Goal: Communication & Community: Connect with others

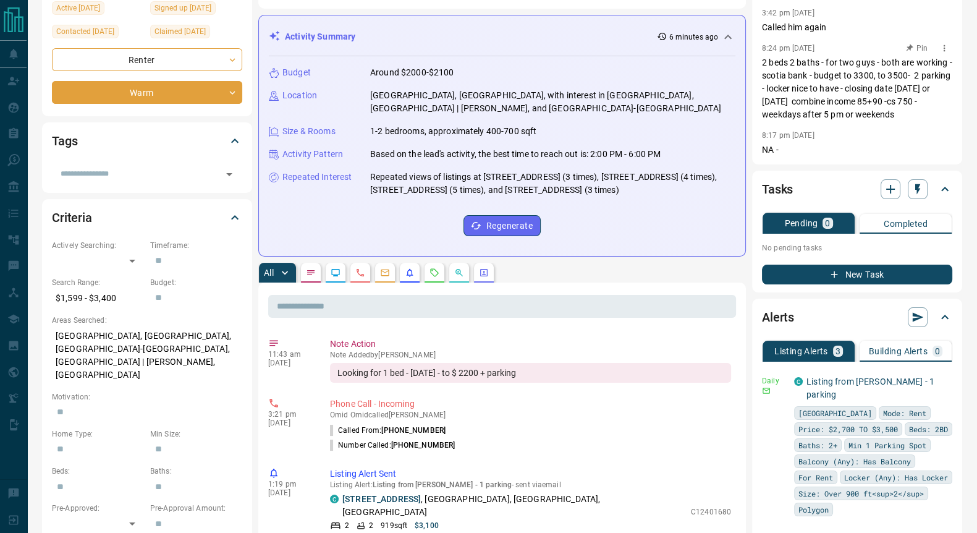
scroll to position [308, 0]
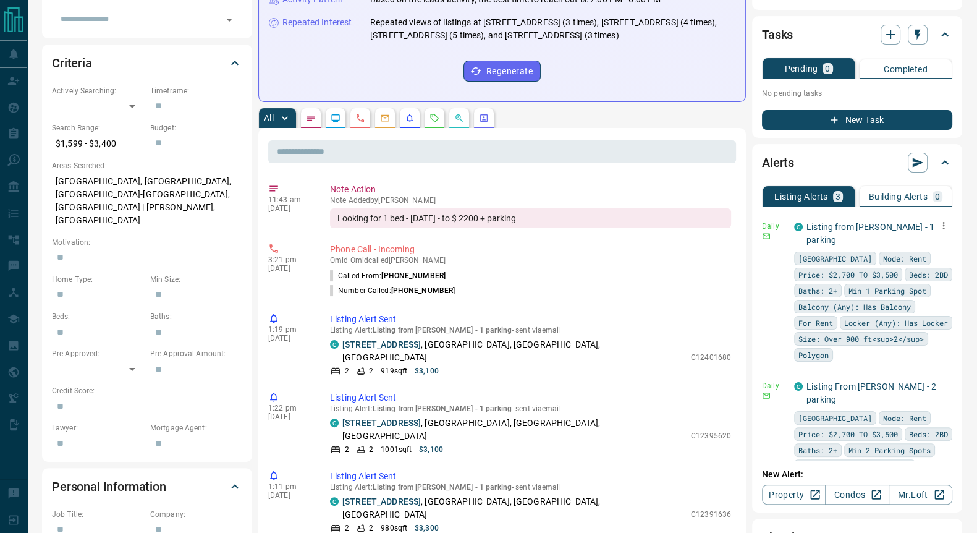
click at [938, 231] on icon "button" at bounding box center [943, 225] width 11 height 11
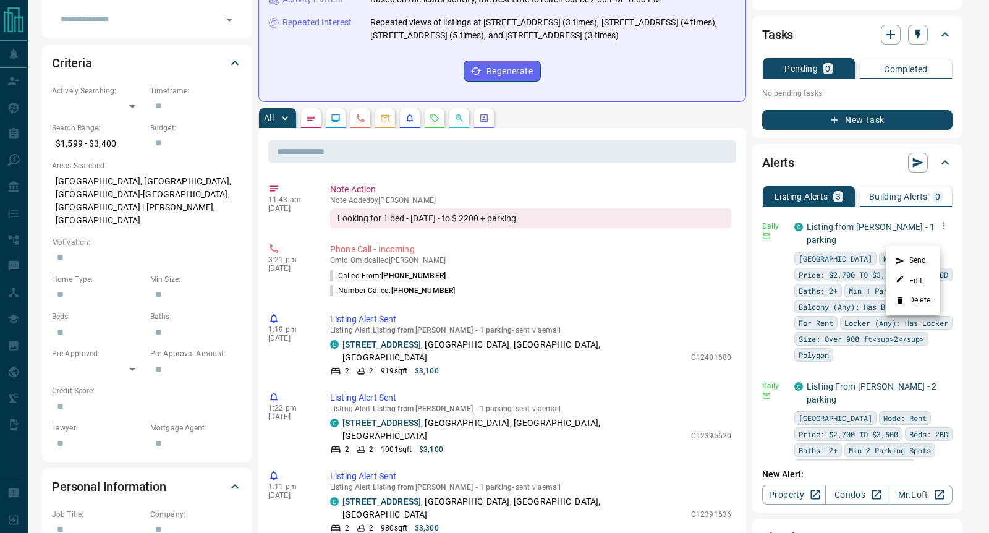
click at [914, 301] on li "Delete" at bounding box center [913, 300] width 54 height 20
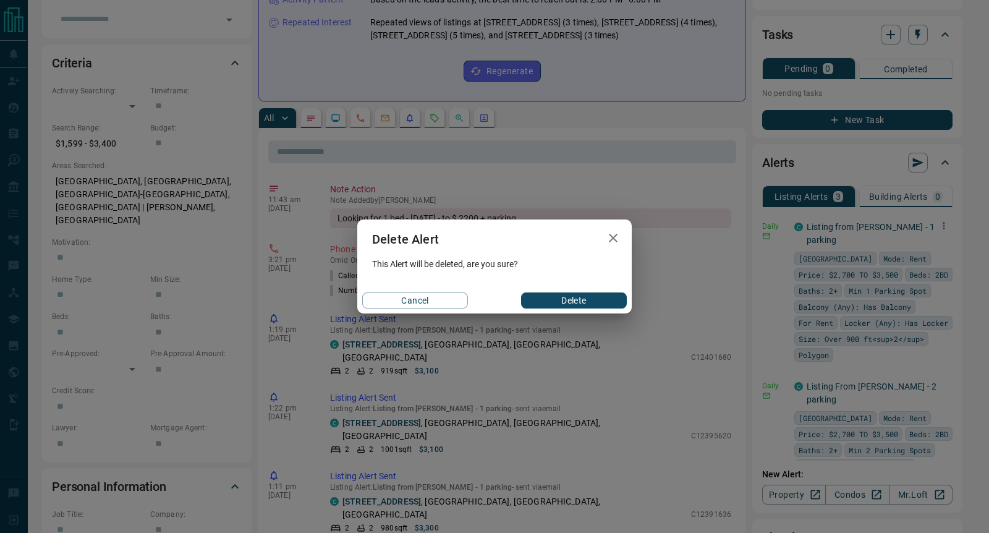
click at [584, 307] on button "Delete" at bounding box center [574, 300] width 106 height 16
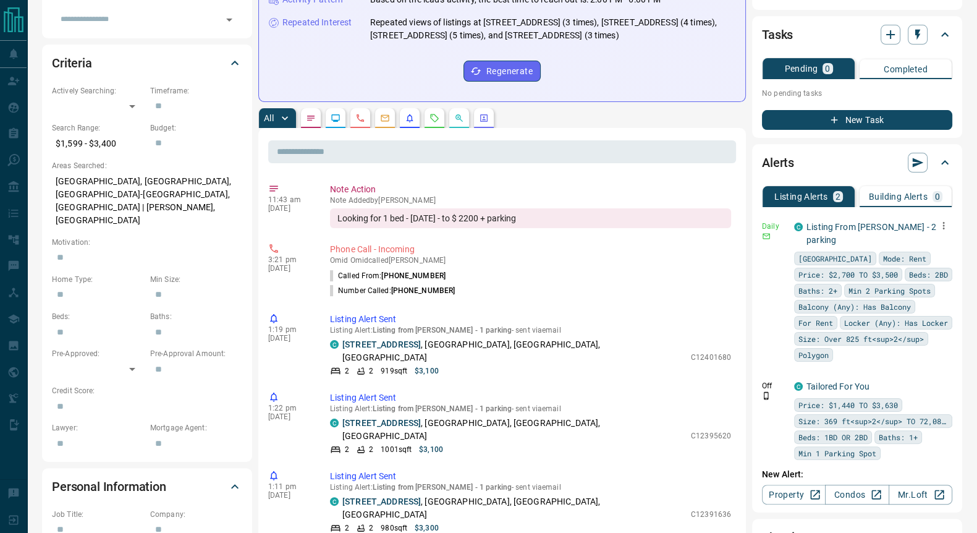
click at [938, 231] on icon "button" at bounding box center [943, 225] width 11 height 11
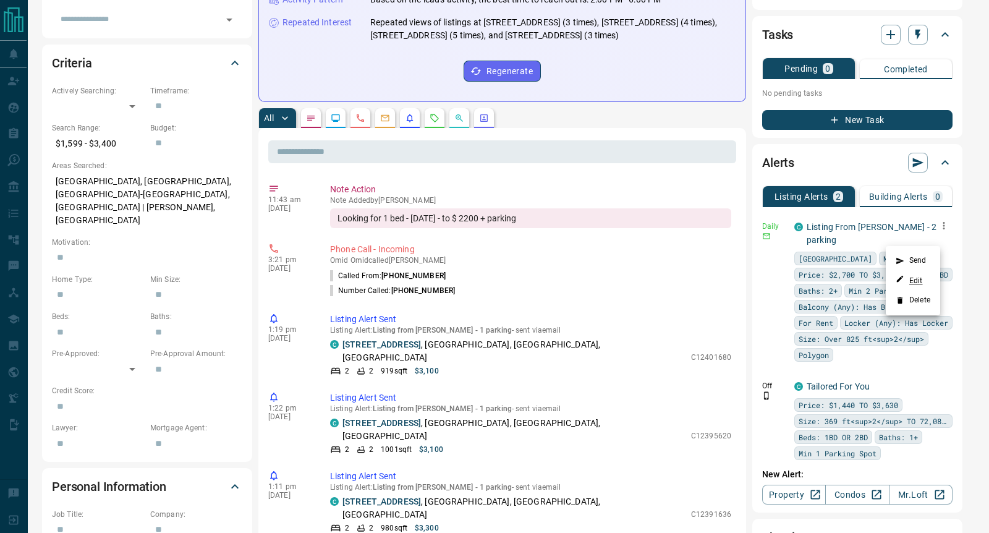
click at [920, 280] on link "Edit" at bounding box center [909, 280] width 27 height 12
click at [852, 505] on div at bounding box center [494, 266] width 989 height 533
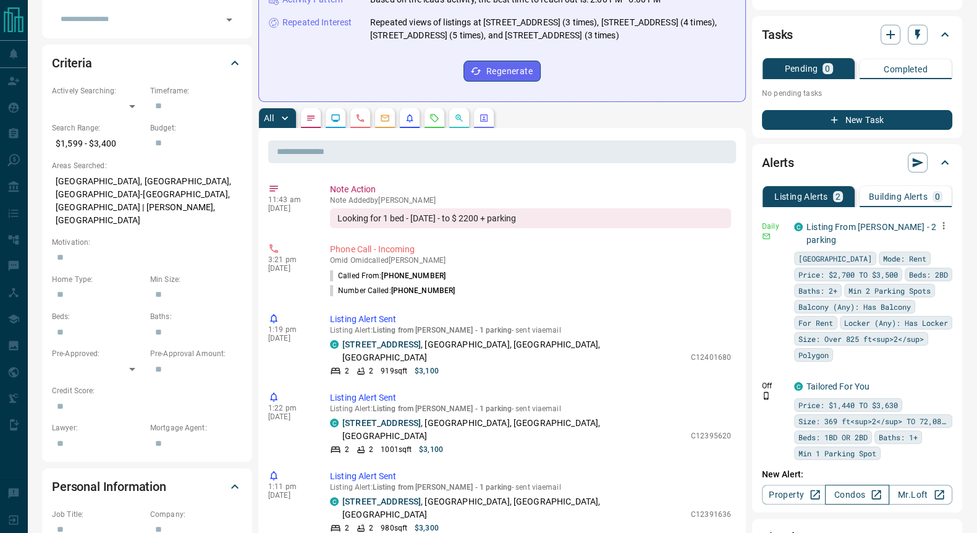
click at [852, 504] on link "Condos" at bounding box center [857, 495] width 64 height 20
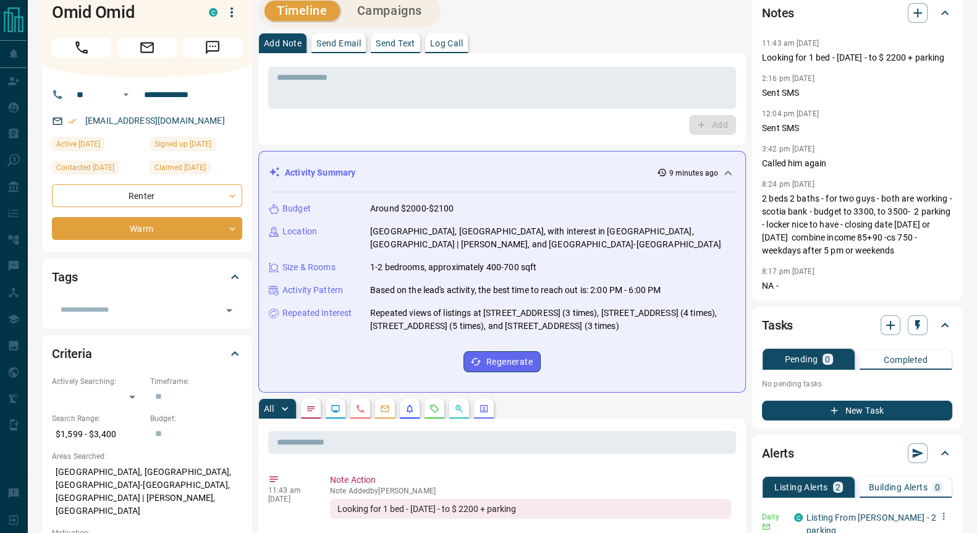
scroll to position [0, 0]
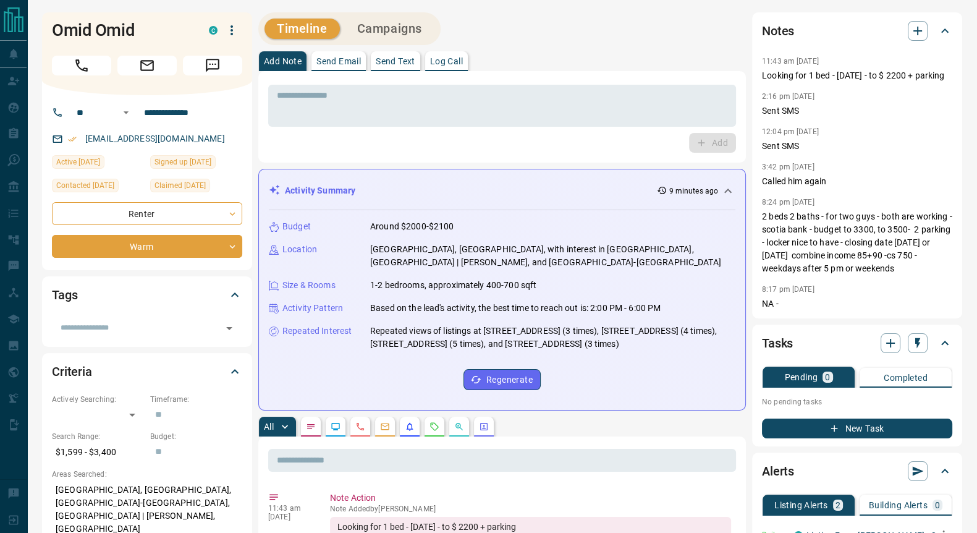
click at [402, 65] on p "Send Text" at bounding box center [396, 61] width 40 height 9
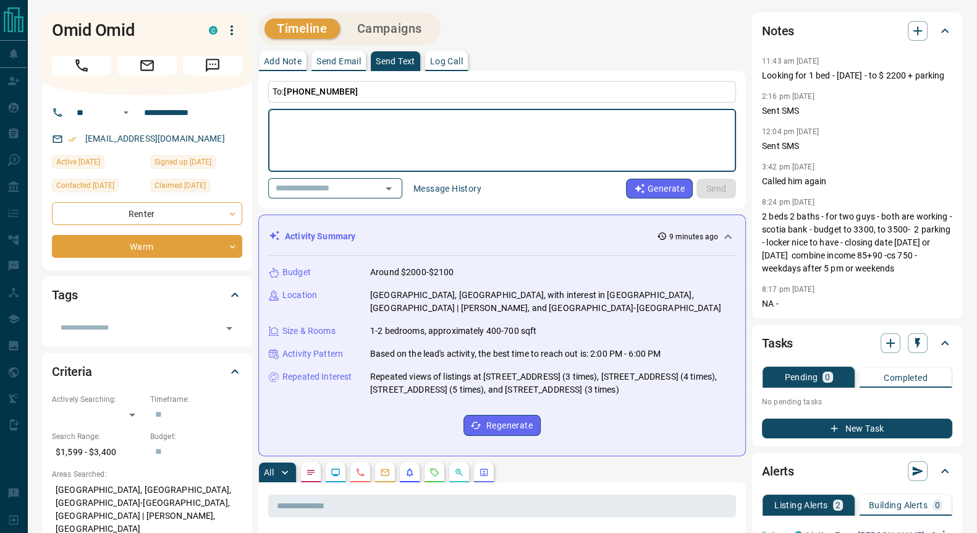
click at [340, 143] on textarea at bounding box center [502, 140] width 451 height 53
type textarea "**********"
drag, startPoint x: 708, startPoint y: 186, endPoint x: 713, endPoint y: 192, distance: 7.0
click at [709, 187] on button "Send" at bounding box center [717, 189] width 40 height 20
